Goal: Task Accomplishment & Management: Manage account settings

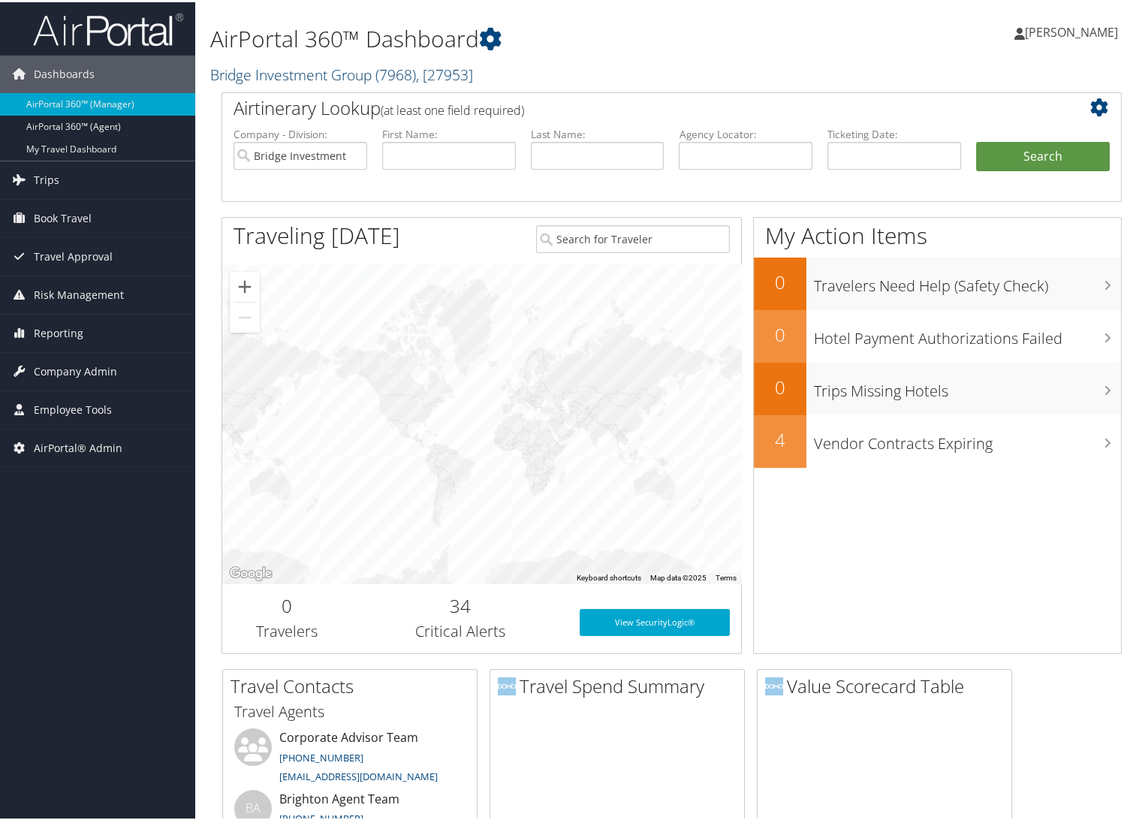
click at [233, 66] on link "Bridge Investment Group ( 7968 ) , [ 27953 ]" at bounding box center [341, 72] width 263 height 20
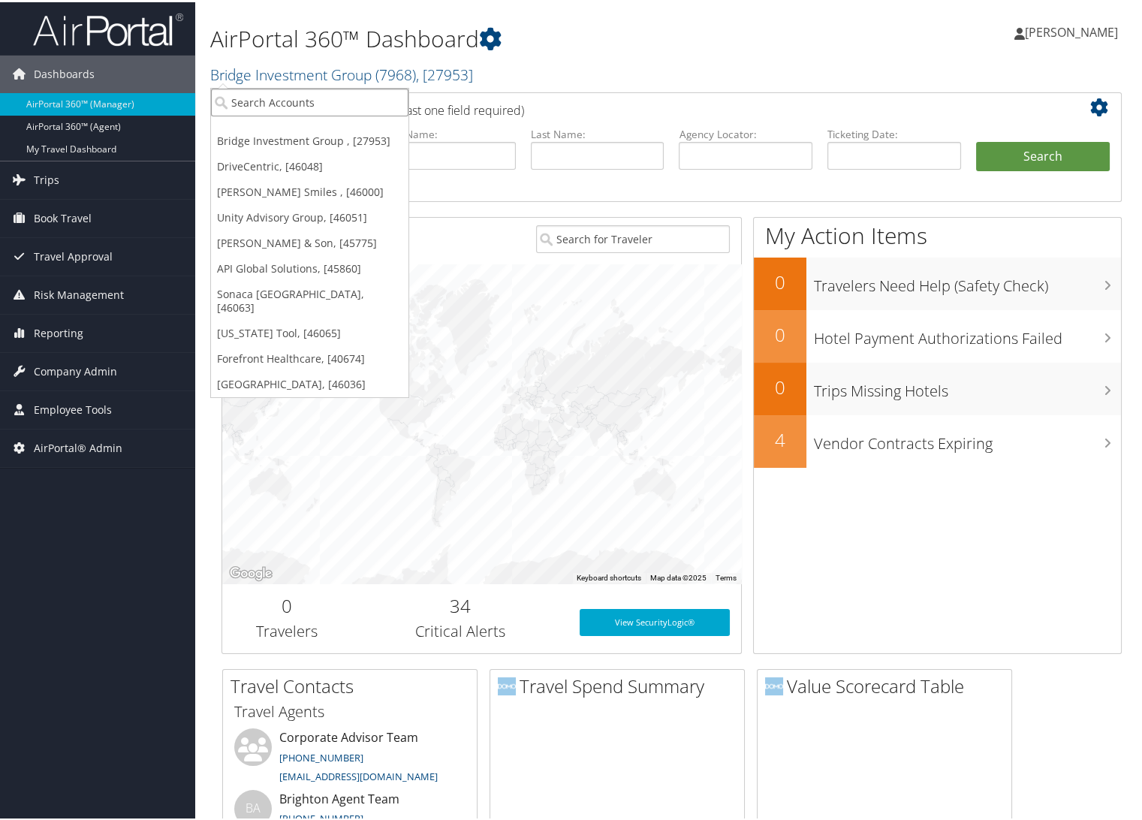
click at [246, 105] on input "search" at bounding box center [309, 100] width 197 height 28
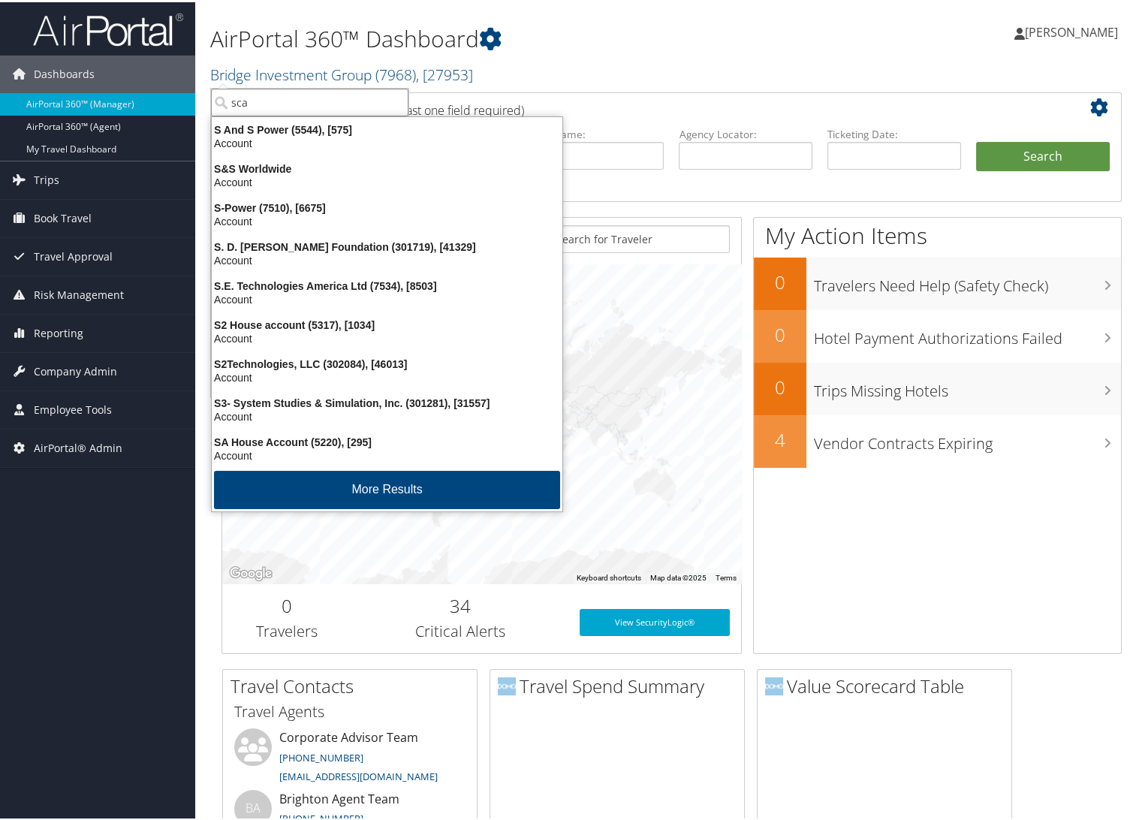
type input "scad"
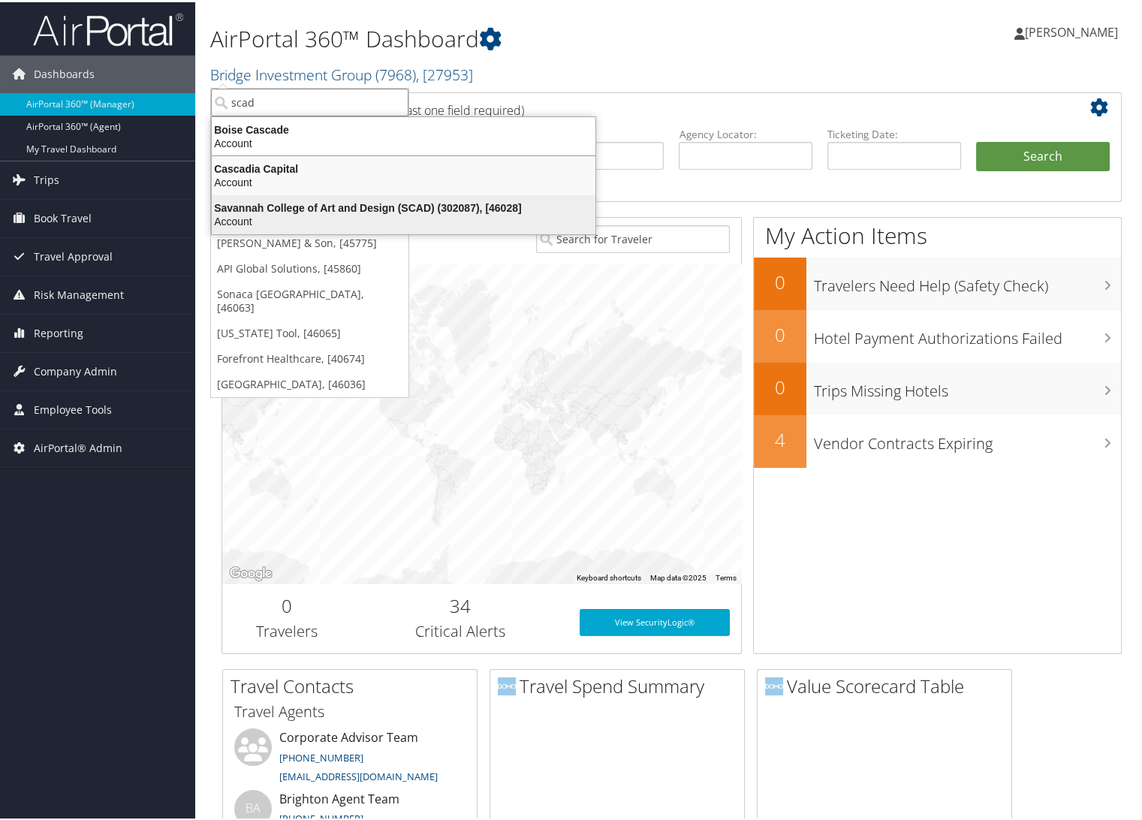
click at [281, 203] on div "Savannah College of Art and Design (SCAD) (302087), [46028]" at bounding box center [404, 206] width 402 height 14
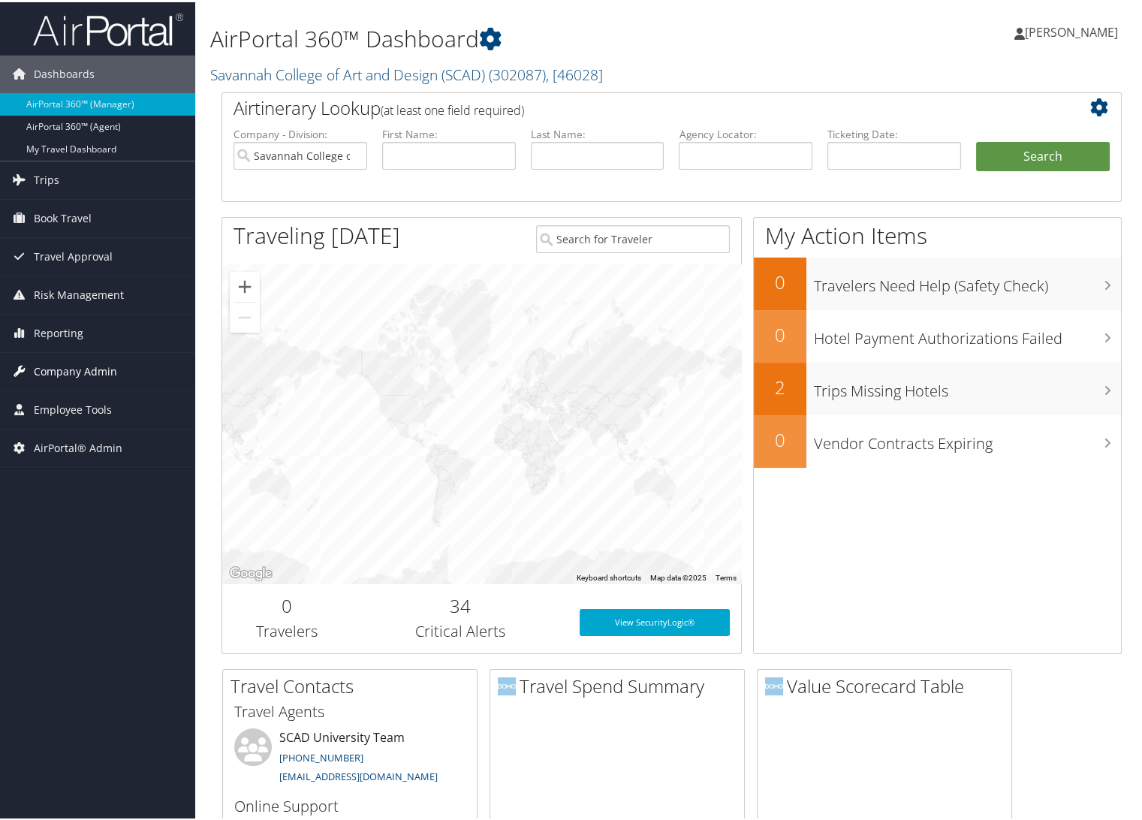
click at [54, 366] on span "Company Admin" at bounding box center [75, 370] width 83 height 38
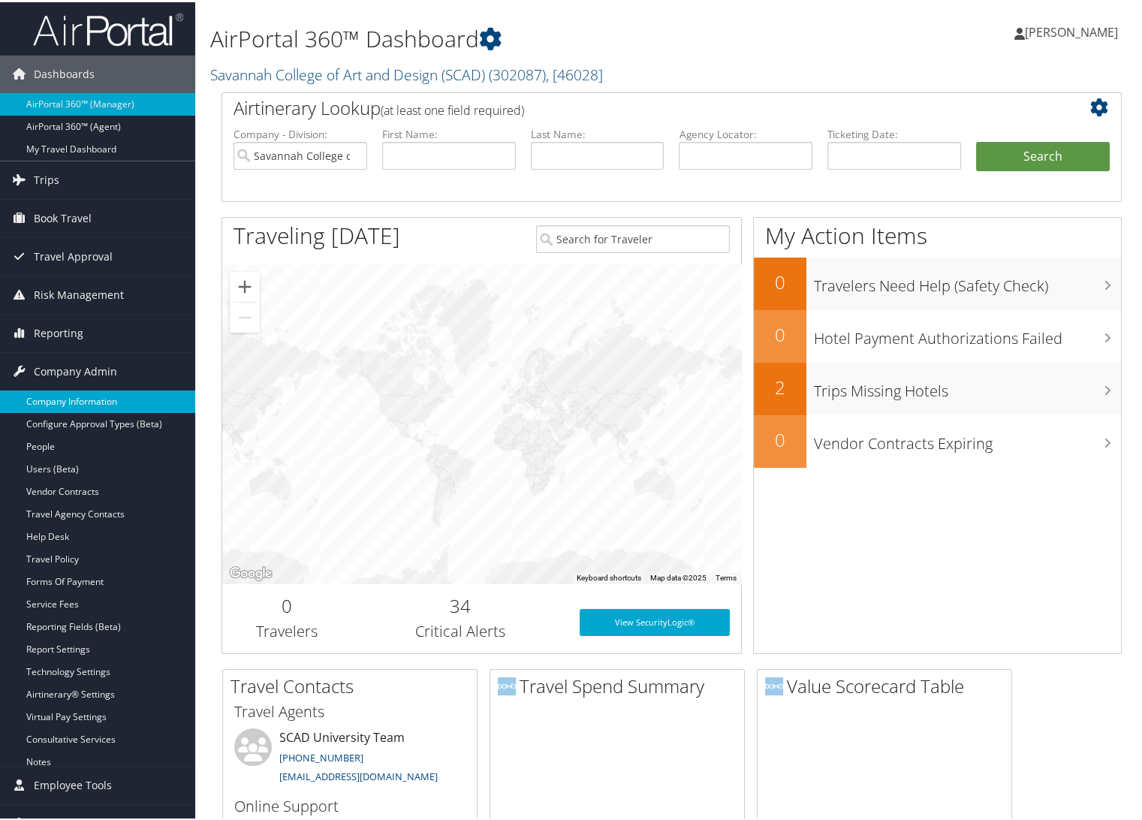
click at [65, 391] on link "Company Information" at bounding box center [97, 399] width 195 height 23
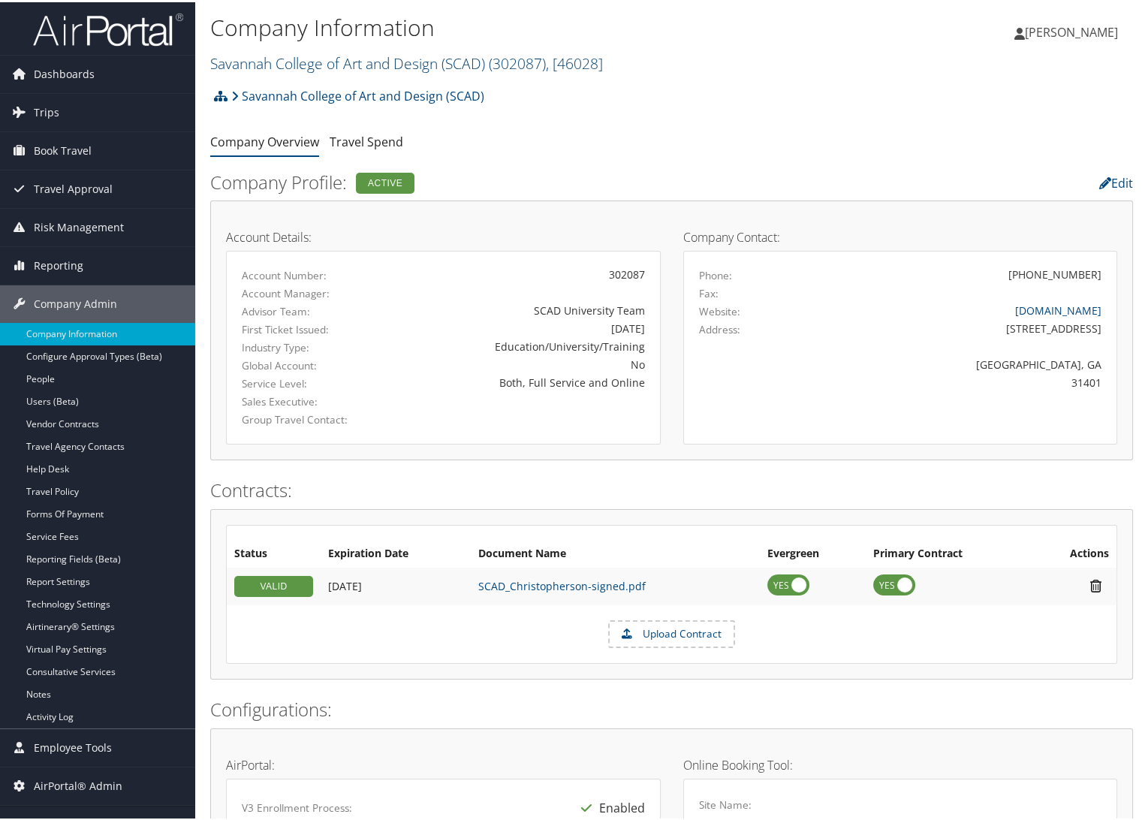
click at [264, 70] on link "Savannah College of Art and Design (SCAD) ( 302087 ) , [ 46028 ]" at bounding box center [406, 61] width 393 height 20
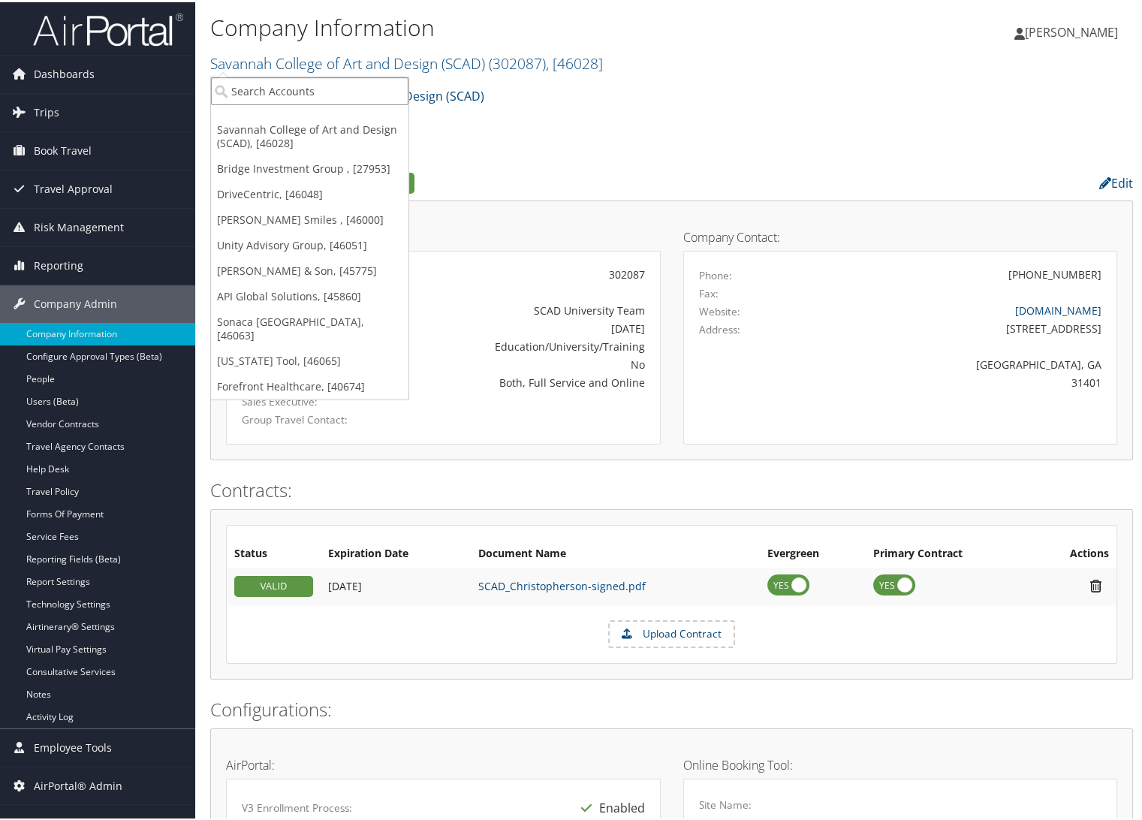
click at [269, 93] on input "search" at bounding box center [309, 89] width 197 height 28
click at [302, 352] on link "[US_STATE] Tool, [46065]" at bounding box center [309, 359] width 197 height 26
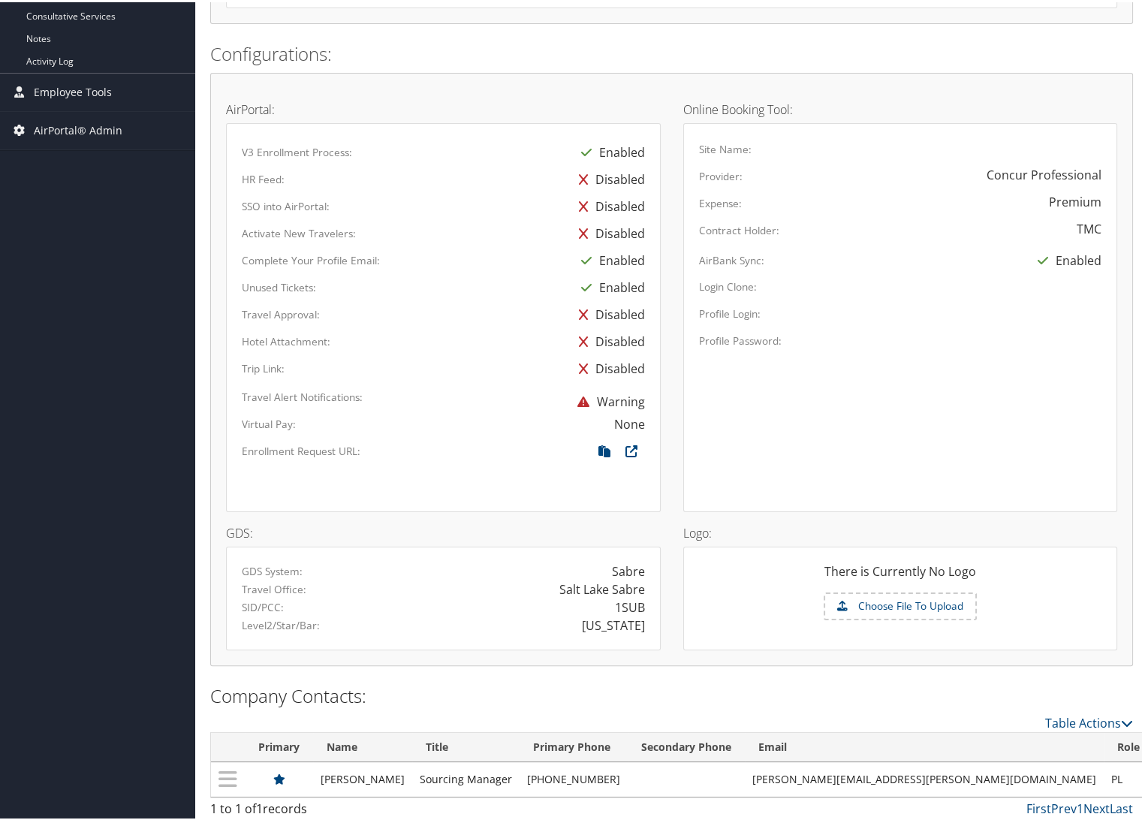
scroll to position [657, 0]
